Goal: Task Accomplishment & Management: Check status

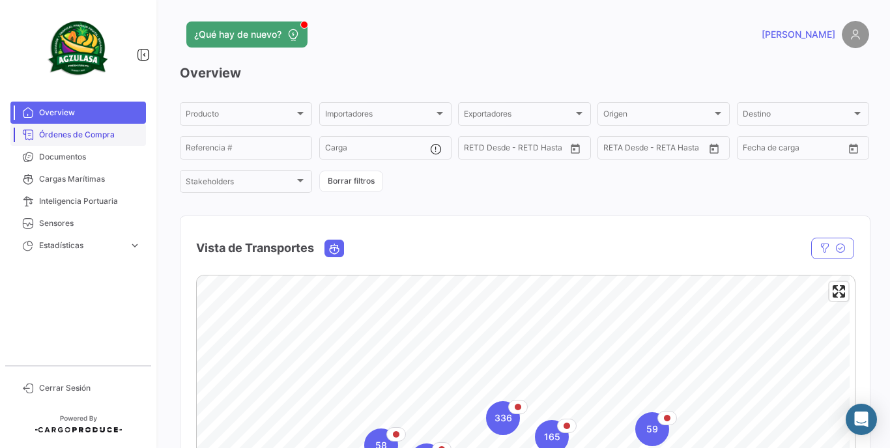
click at [68, 134] on span "Órdenes de Compra" at bounding box center [90, 135] width 102 height 12
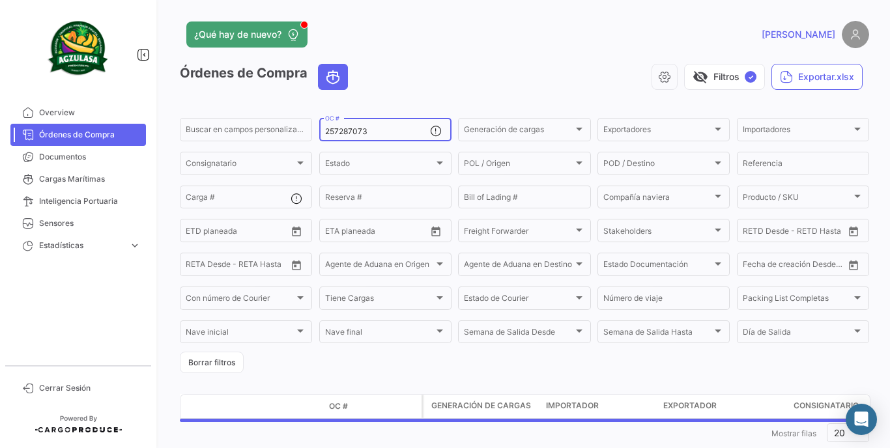
drag, startPoint x: 389, startPoint y: 124, endPoint x: 375, endPoint y: 126, distance: 14.5
click at [385, 125] on div "257287073 OC #" at bounding box center [377, 128] width 105 height 25
drag, startPoint x: 373, startPoint y: 126, endPoint x: 366, endPoint y: 127, distance: 6.5
click at [366, 127] on div "257287073 OC #" at bounding box center [377, 128] width 105 height 25
click at [355, 128] on input "257287073" at bounding box center [377, 131] width 105 height 9
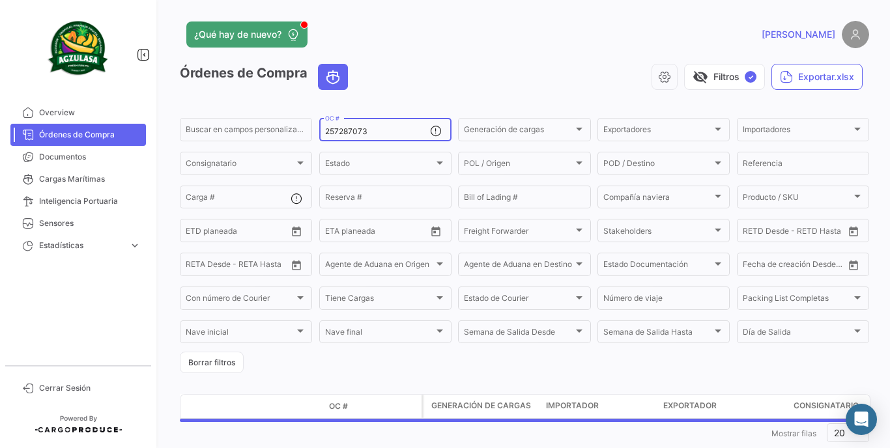
click at [353, 128] on input "257287073" at bounding box center [377, 131] width 105 height 9
paste input "GQL0409162"
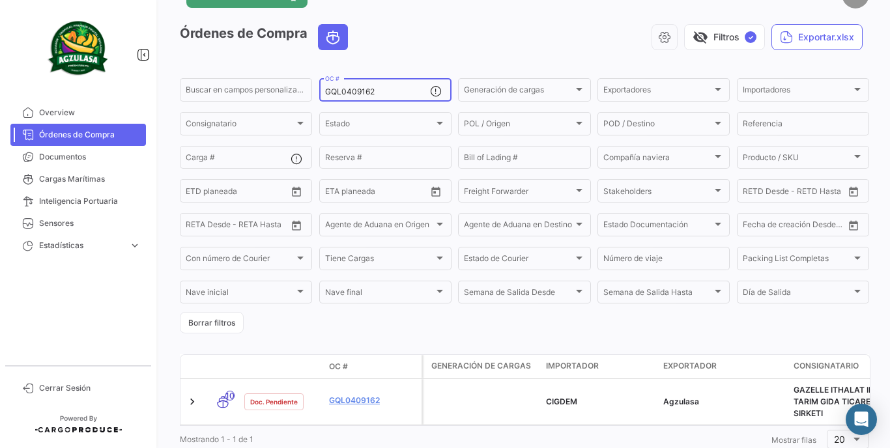
scroll to position [85, 0]
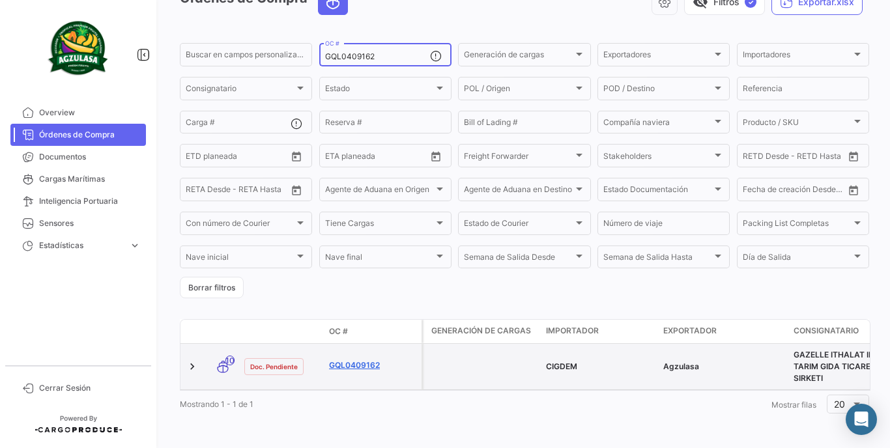
type input "GQL0409162"
click at [360, 360] on link "GQL0409162" at bounding box center [372, 366] width 87 height 12
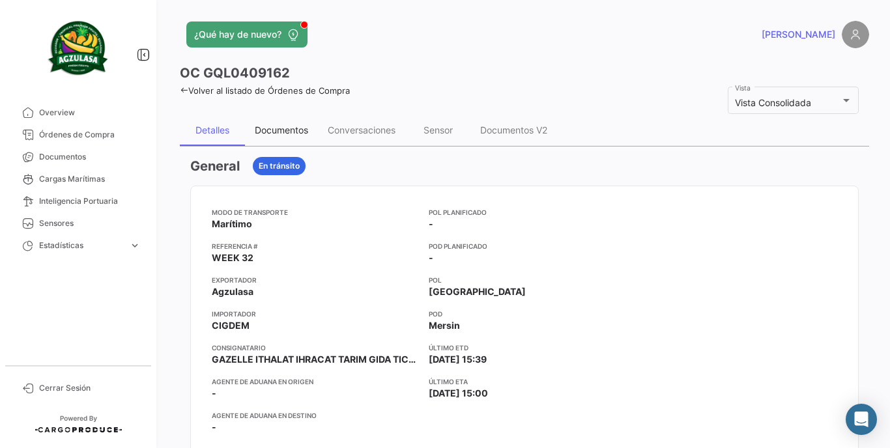
click at [271, 128] on div "Documentos" at bounding box center [281, 129] width 53 height 11
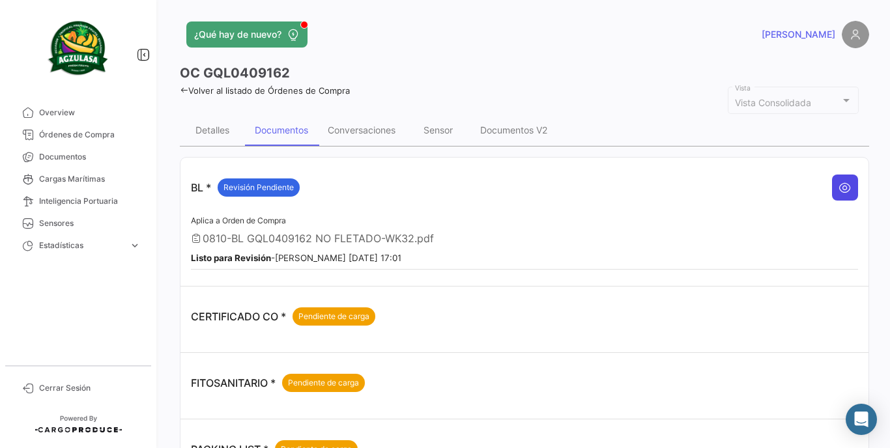
click at [839, 184] on icon at bounding box center [845, 187] width 13 height 13
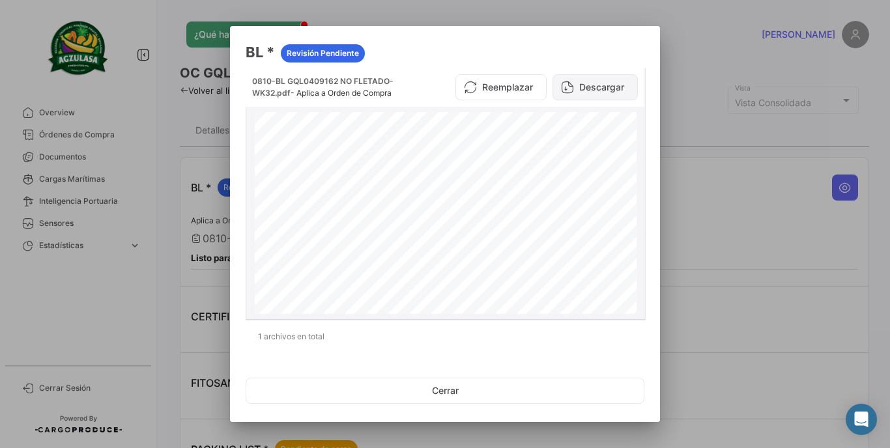
click at [600, 90] on button "Descargar" at bounding box center [595, 87] width 85 height 26
click at [731, 328] on div at bounding box center [445, 224] width 890 height 448
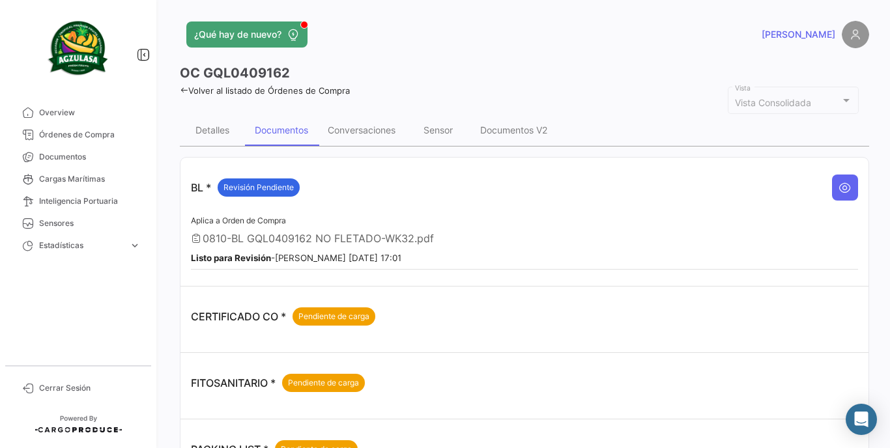
click at [179, 89] on div "¿Qué hay de nuevo? [PERSON_NAME] OC GQL0409162 Volver al listado de Órdenes de …" at bounding box center [524, 224] width 731 height 448
click at [186, 89] on icon at bounding box center [184, 90] width 8 height 8
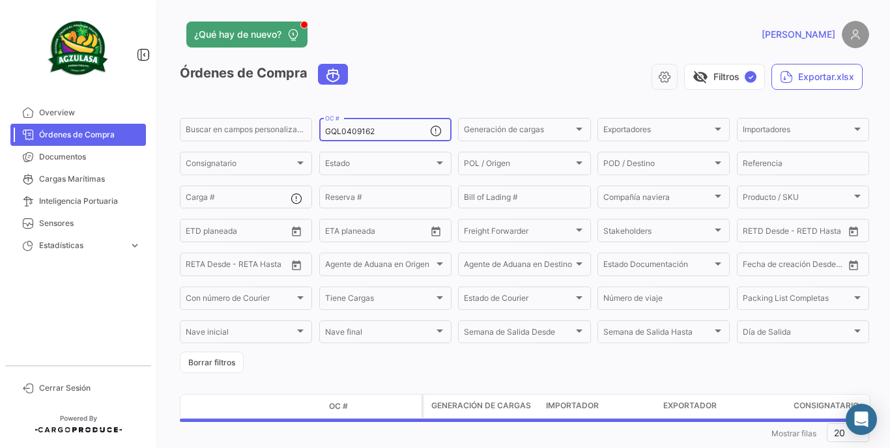
click at [373, 128] on input "GQL0409162" at bounding box center [377, 131] width 105 height 9
click at [372, 135] on input "GQL0409162" at bounding box center [377, 131] width 105 height 9
paste input "464"
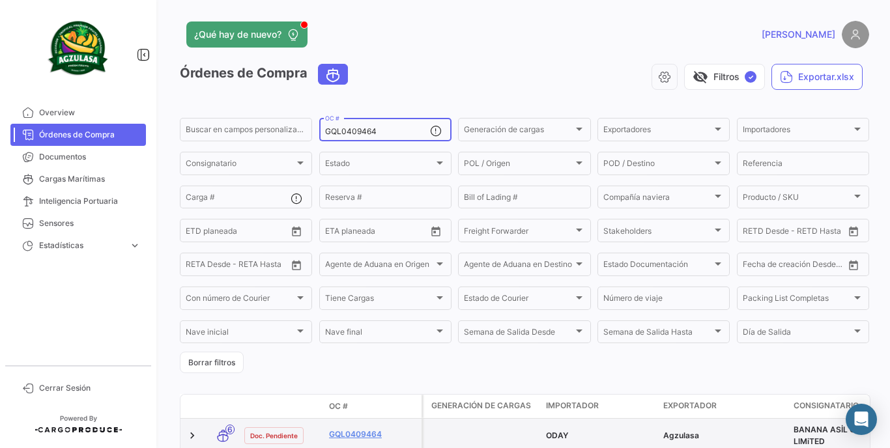
type input "GQL0409464"
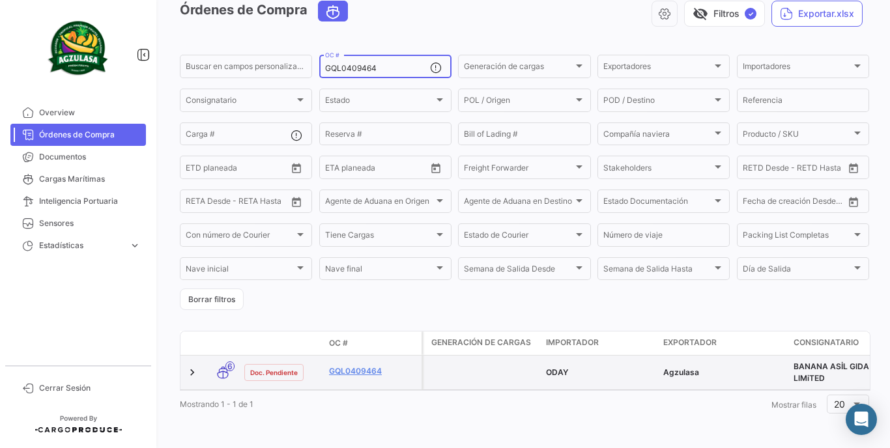
scroll to position [73, 0]
click at [376, 366] on link "GQL0409464" at bounding box center [372, 372] width 87 height 12
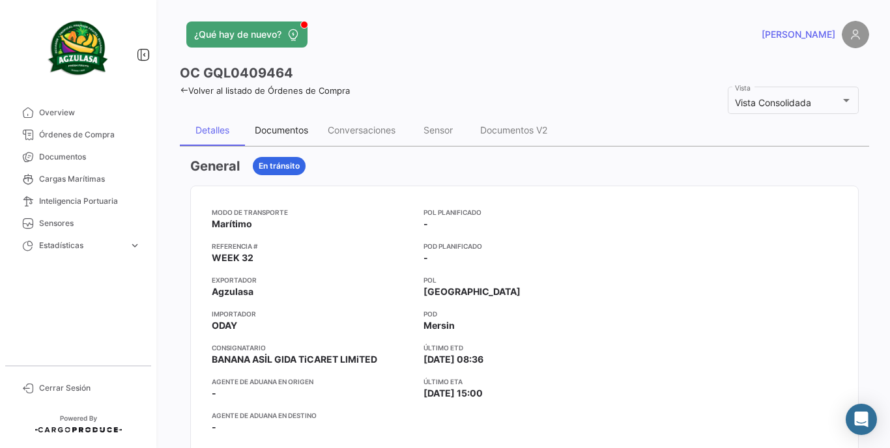
click at [305, 125] on div "Documentos" at bounding box center [281, 129] width 53 height 11
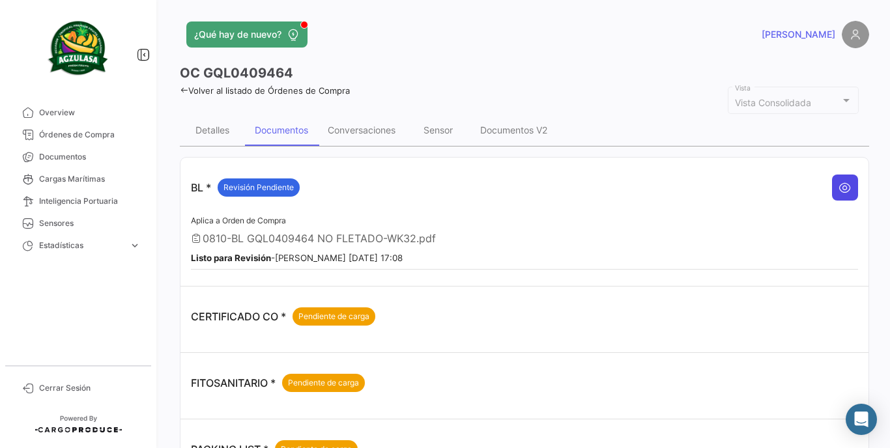
click at [839, 183] on icon at bounding box center [845, 187] width 13 height 13
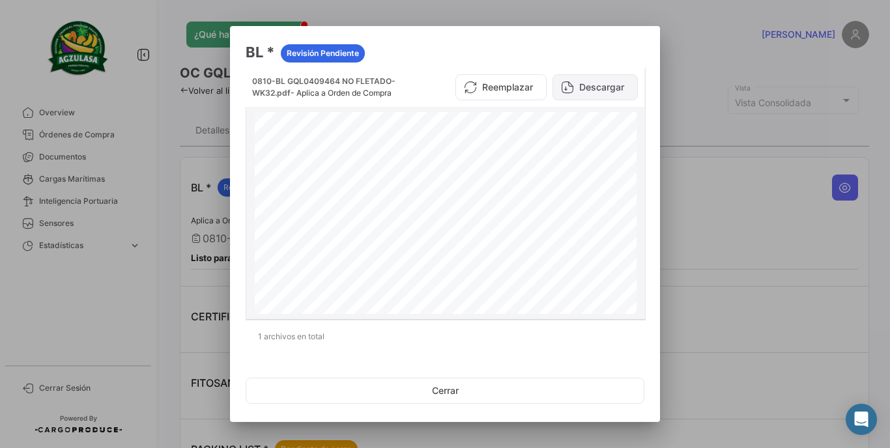
click at [603, 83] on button "Descargar" at bounding box center [595, 87] width 85 height 26
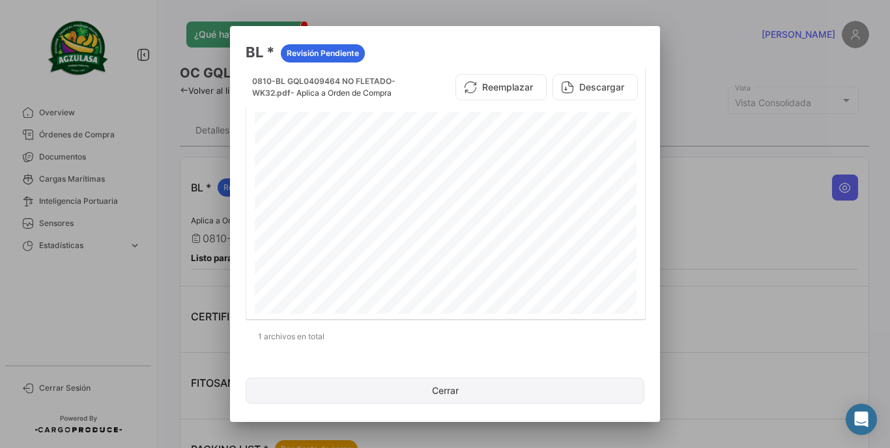
click at [448, 401] on button "Cerrar" at bounding box center [445, 391] width 399 height 26
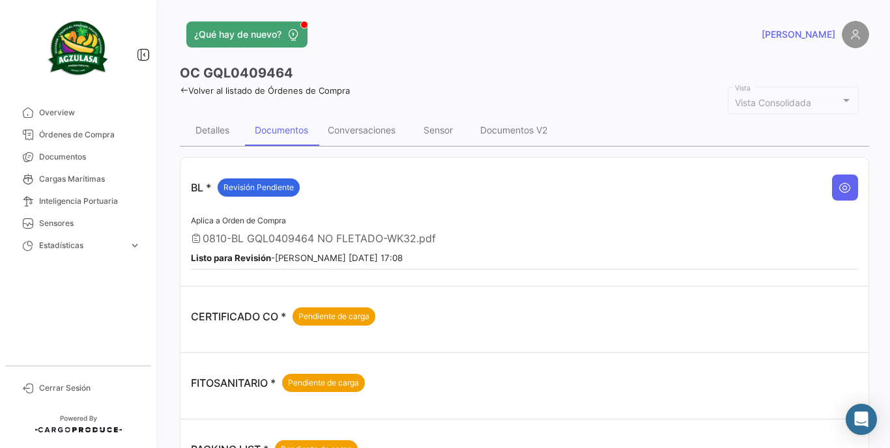
click at [181, 87] on icon at bounding box center [184, 90] width 8 height 8
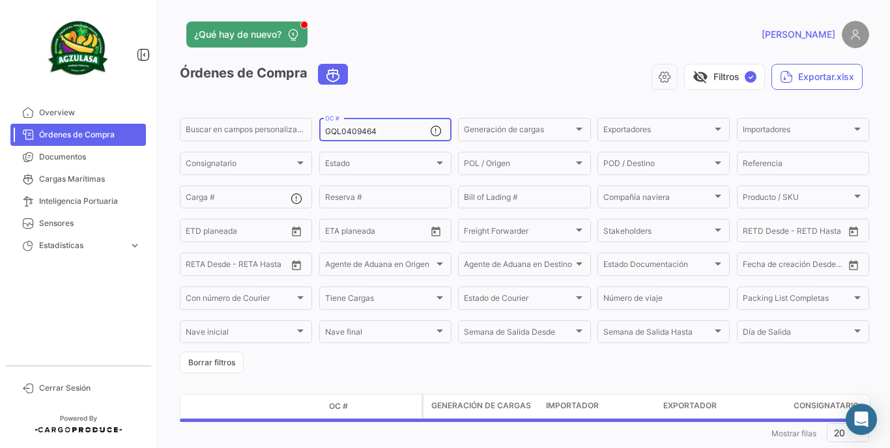
click at [374, 130] on input "GQL0409464" at bounding box center [377, 131] width 105 height 9
paste input "EBKG13770978"
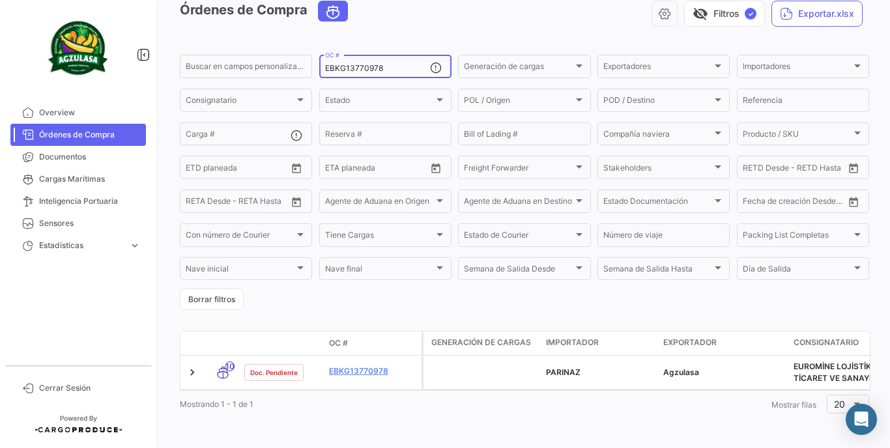
scroll to position [73, 0]
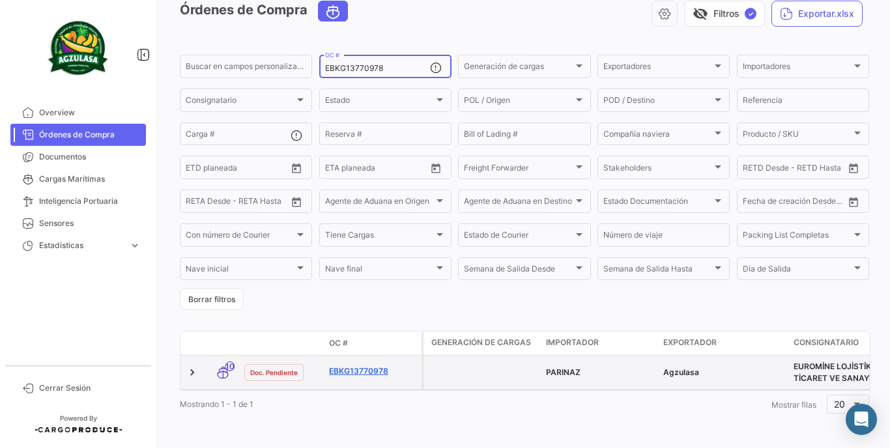
type input "EBKG13770978"
click at [363, 366] on link "EBKG13770978" at bounding box center [372, 372] width 87 height 12
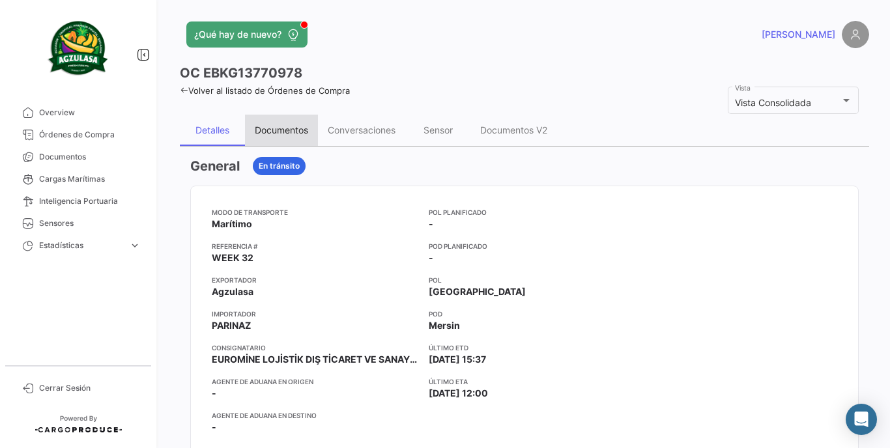
click at [283, 124] on div "Documentos" at bounding box center [281, 130] width 73 height 31
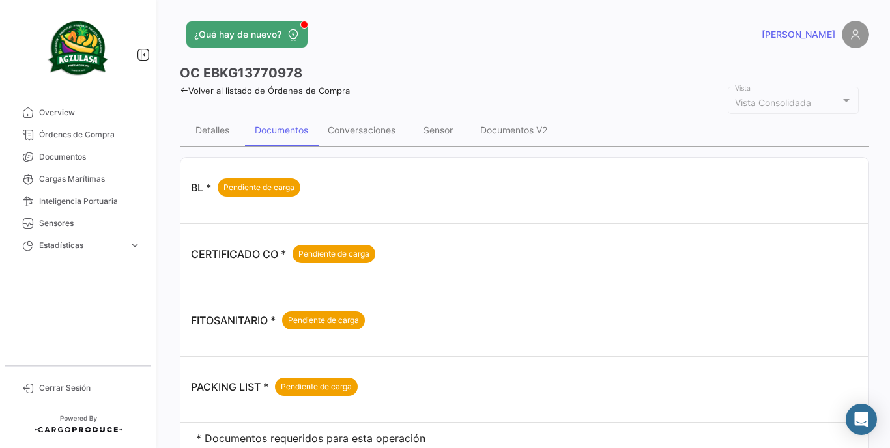
click at [182, 91] on icon at bounding box center [184, 90] width 8 height 8
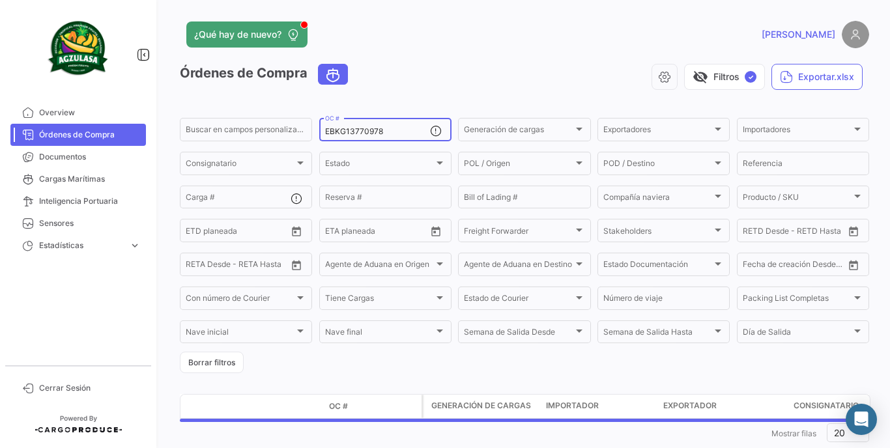
click at [369, 128] on input "EBKG13770978" at bounding box center [377, 131] width 105 height 9
paste input "UNIECPBO25320001"
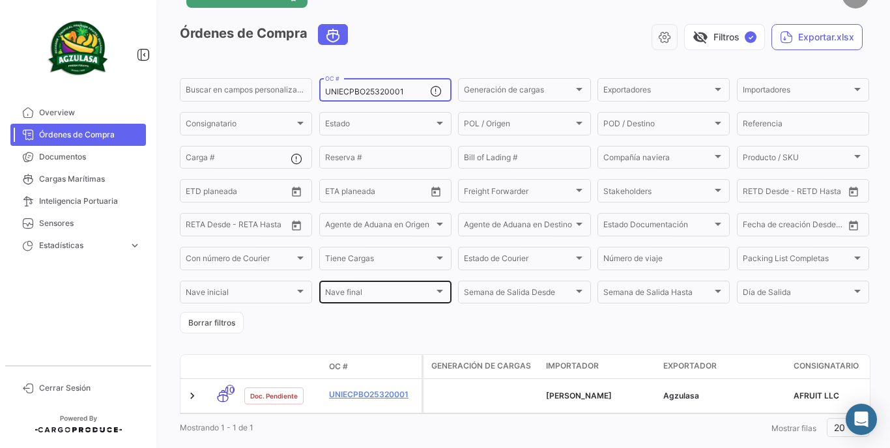
scroll to position [68, 0]
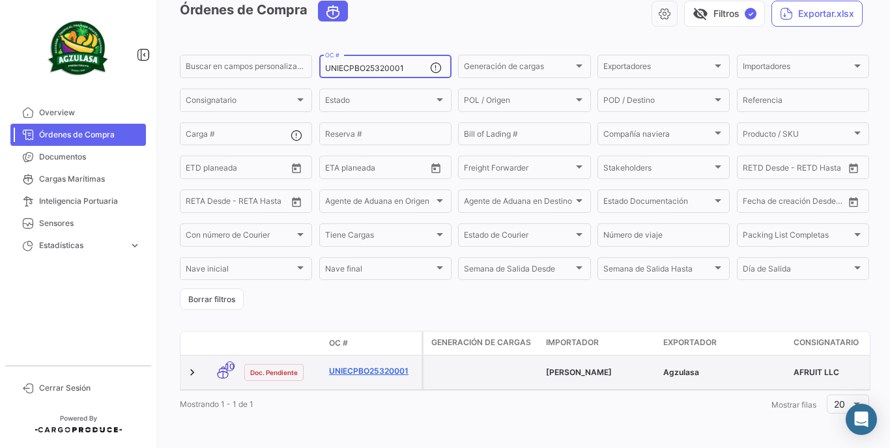
type input "UNIECPBO25320001"
click at [366, 366] on link "UNIECPBO25320001" at bounding box center [372, 372] width 87 height 12
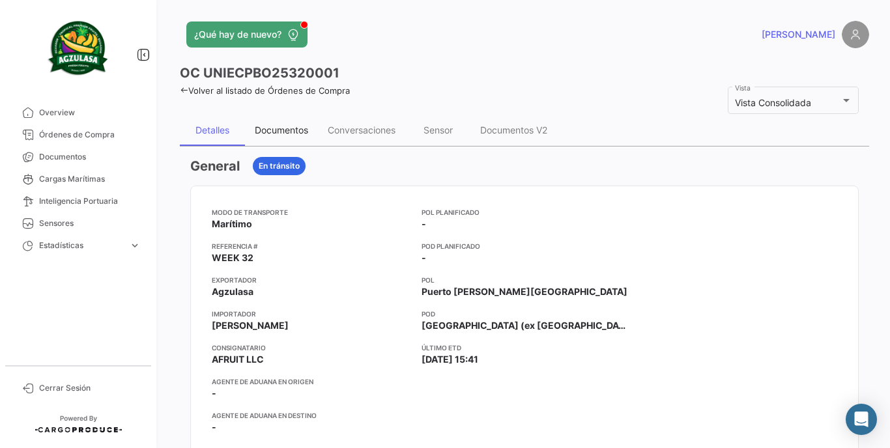
click at [282, 123] on div "Documentos" at bounding box center [281, 130] width 73 height 31
